Goal: Transaction & Acquisition: Subscribe to service/newsletter

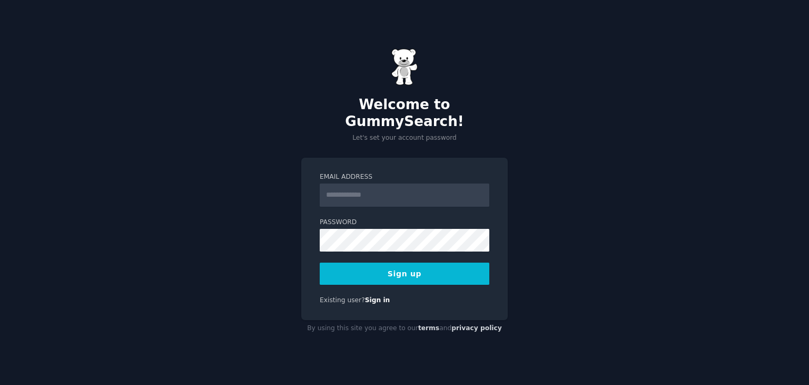
type input "**********"
click at [371, 241] on form "**********" at bounding box center [405, 228] width 170 height 113
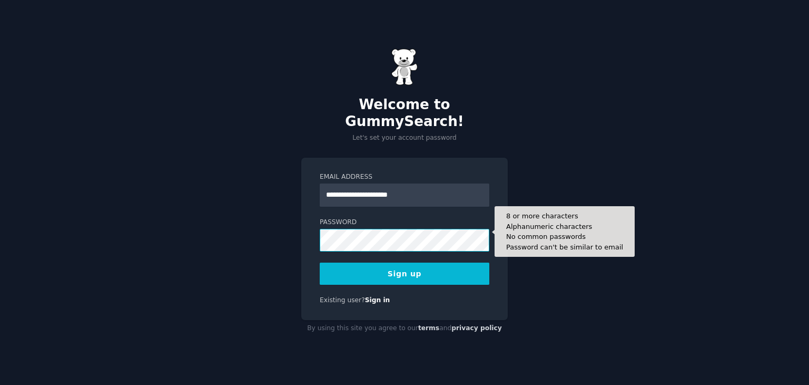
click at [320, 262] on button "Sign up" at bounding box center [405, 273] width 170 height 22
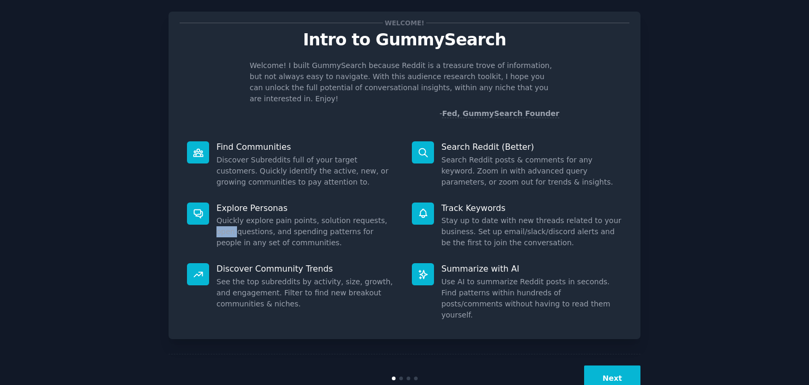
scroll to position [27, 0]
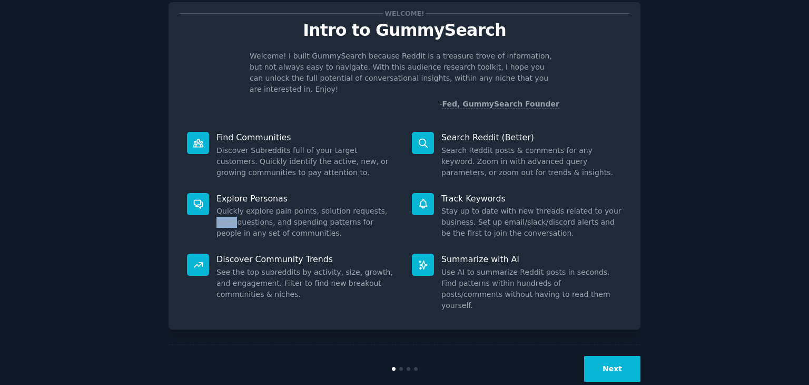
click at [602, 356] on button "Next" at bounding box center [612, 369] width 56 height 26
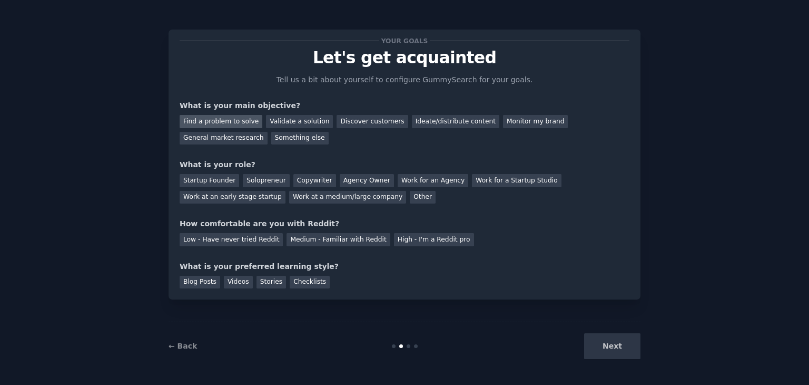
click at [216, 123] on div "Find a problem to solve" at bounding box center [221, 121] width 83 height 13
click at [339, 125] on div "Discover customers" at bounding box center [372, 121] width 71 height 13
click at [217, 120] on div "Find a problem to solve" at bounding box center [221, 121] width 83 height 13
click at [277, 182] on div "Solopreneur" at bounding box center [266, 180] width 46 height 13
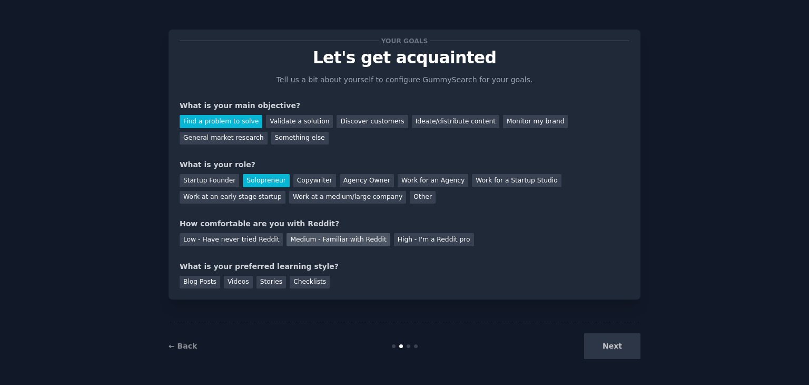
click at [354, 243] on div "Medium - Familiar with Reddit" at bounding box center [338, 239] width 103 height 13
click at [231, 283] on div "Videos" at bounding box center [238, 282] width 29 height 13
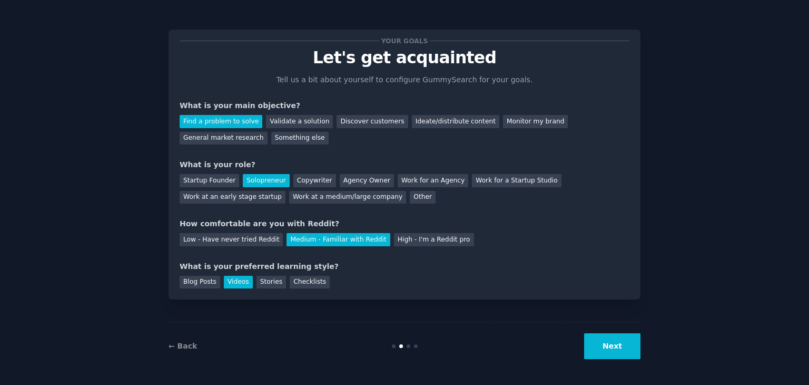
click at [615, 344] on button "Next" at bounding box center [612, 346] width 56 height 26
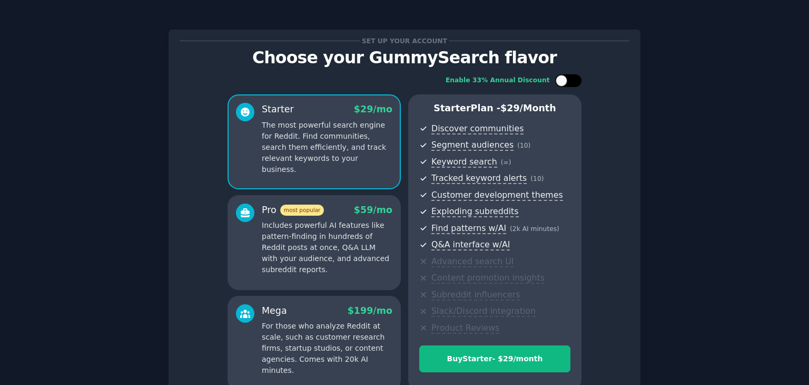
click at [566, 76] on div at bounding box center [568, 80] width 26 height 13
click at [565, 78] on div at bounding box center [568, 80] width 26 height 13
click at [565, 78] on div at bounding box center [562, 81] width 12 height 12
checkbox input "true"
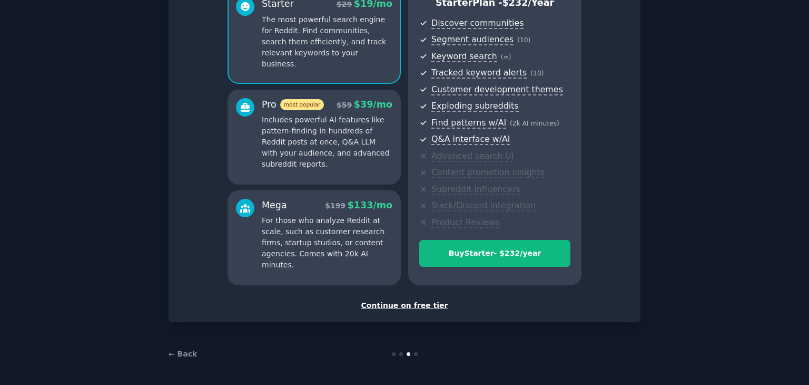
click at [409, 305] on div "Continue on free tier" at bounding box center [405, 305] width 450 height 11
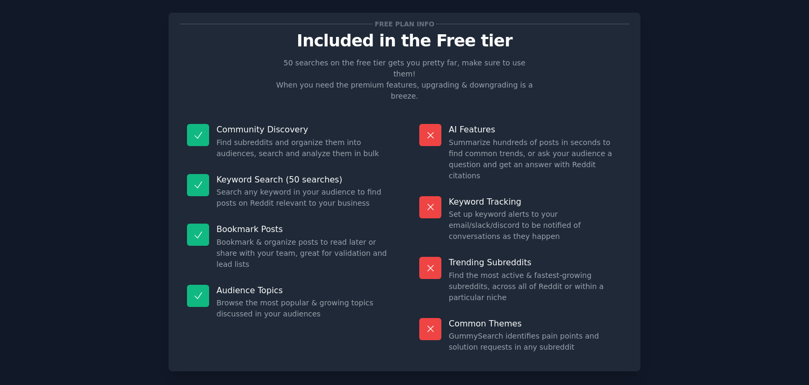
scroll to position [25, 0]
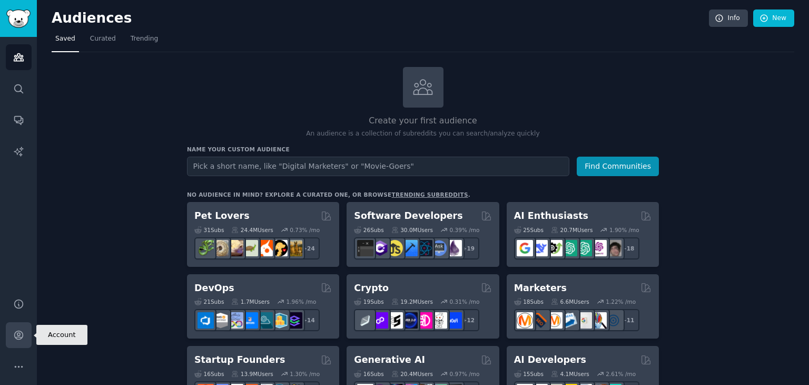
click at [15, 336] on icon "Sidebar" at bounding box center [18, 335] width 8 height 8
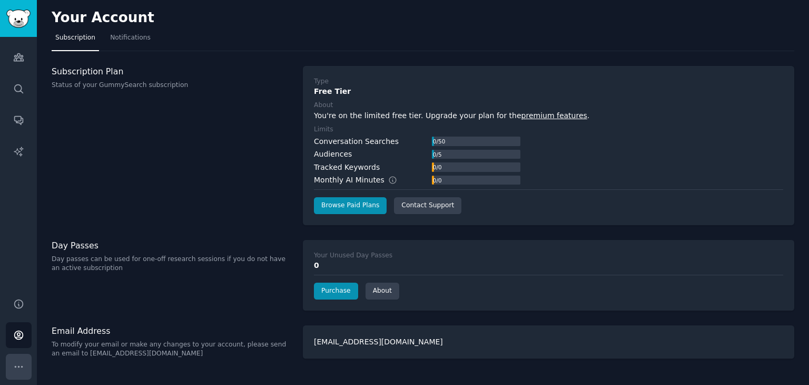
click at [21, 362] on icon "Sidebar" at bounding box center [18, 366] width 11 height 11
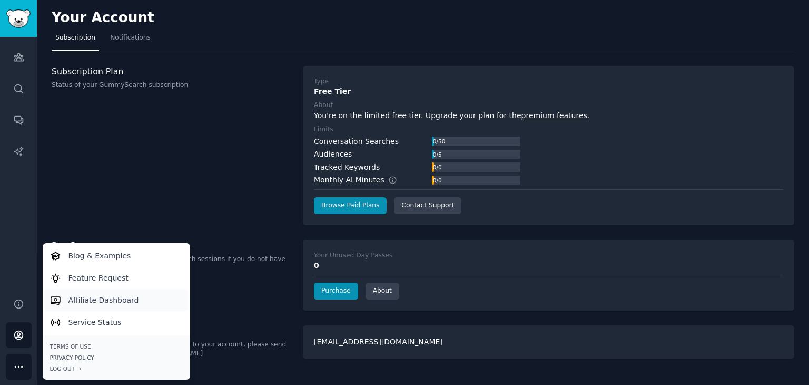
click at [123, 301] on p "Affiliate Dashboard" at bounding box center [103, 300] width 71 height 11
